Goal: Task Accomplishment & Management: Use online tool/utility

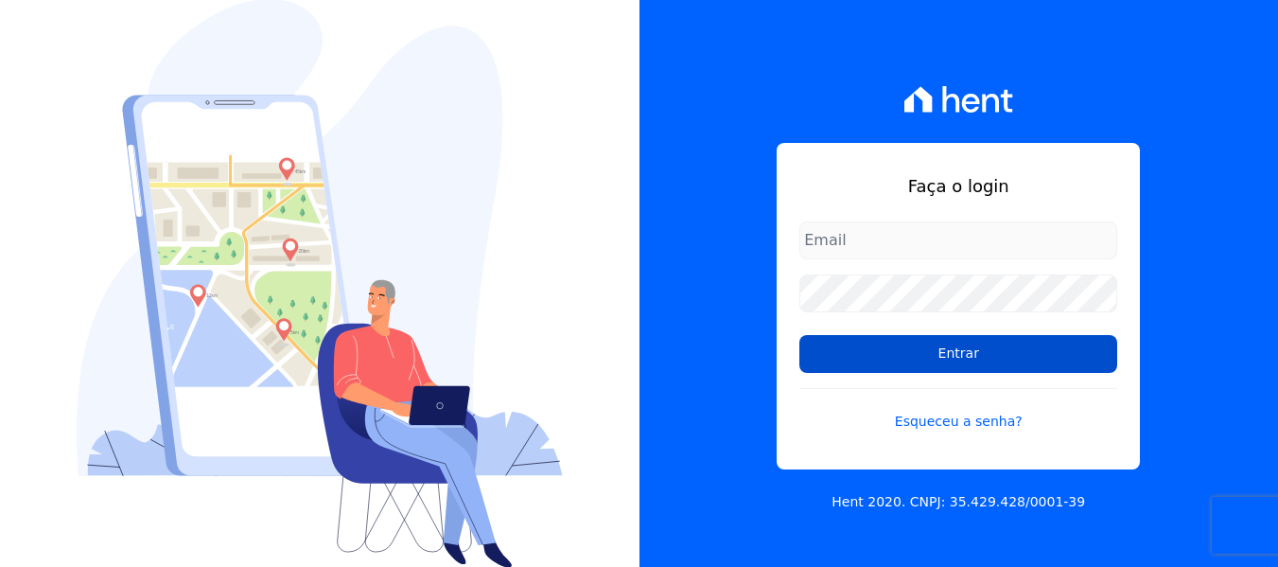
type input "[EMAIL_ADDRESS][DOMAIN_NAME]"
click at [911, 359] on input "Entrar" at bounding box center [958, 354] width 318 height 38
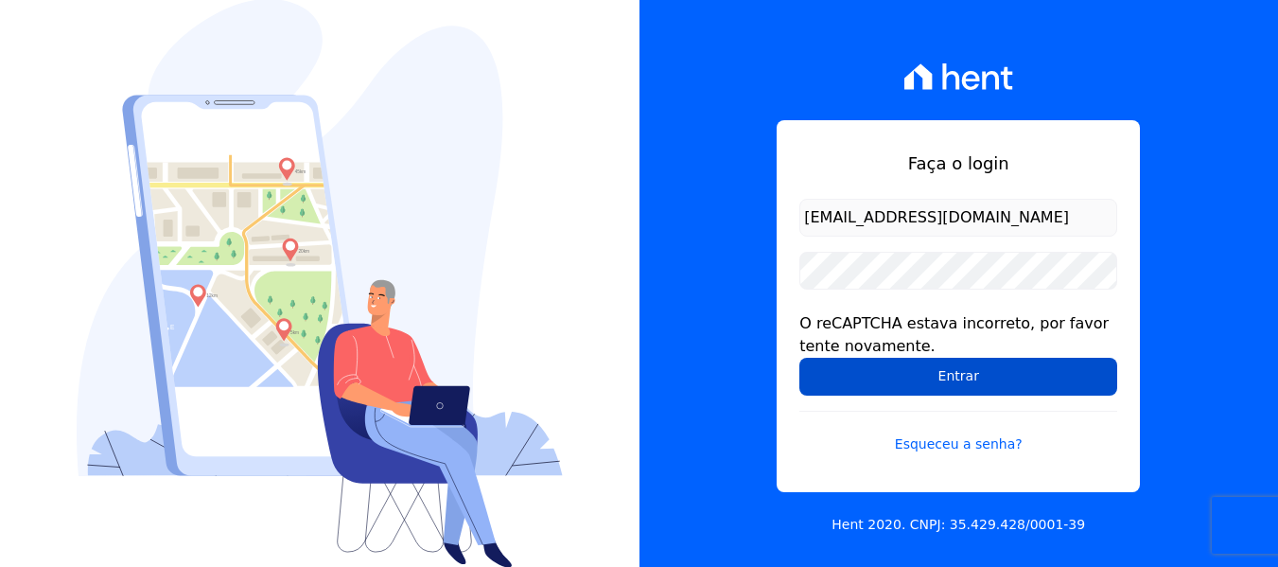
click at [903, 374] on input "Entrar" at bounding box center [958, 377] width 318 height 38
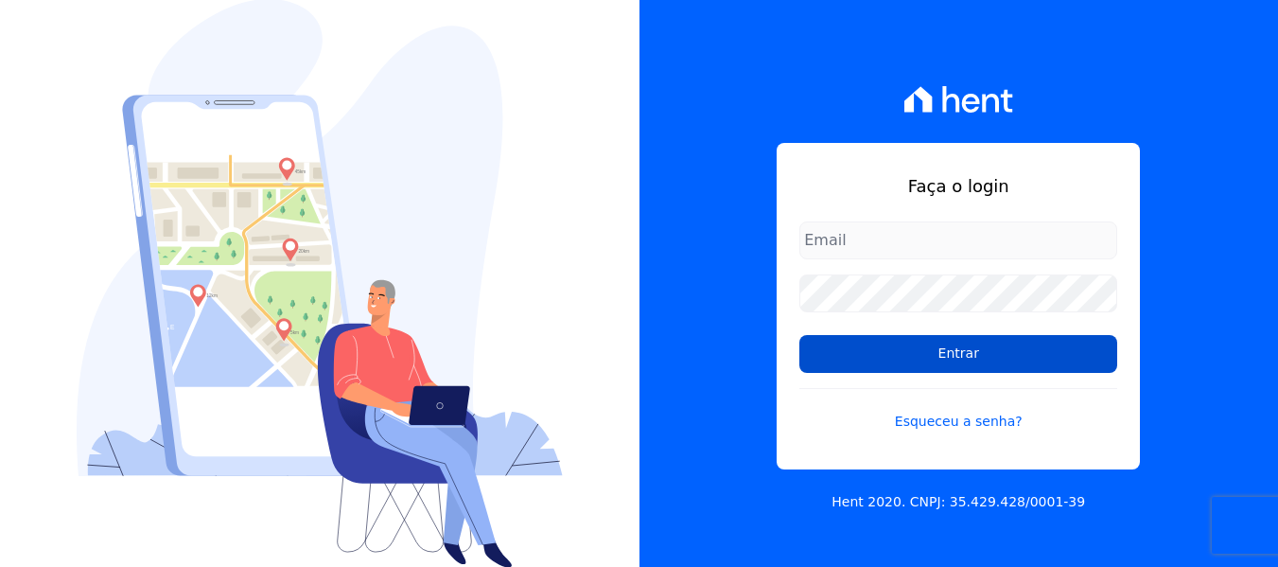
type input "[EMAIL_ADDRESS][DOMAIN_NAME]"
click at [916, 355] on input "Entrar" at bounding box center [958, 354] width 318 height 38
